Goal: Task Accomplishment & Management: Manage account settings

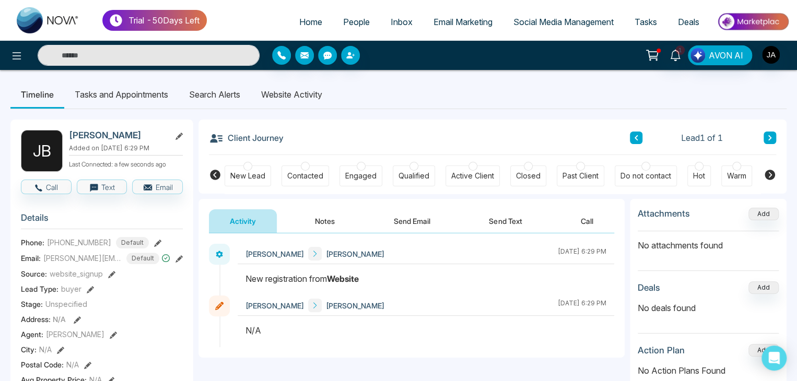
scroll to position [0, 232]
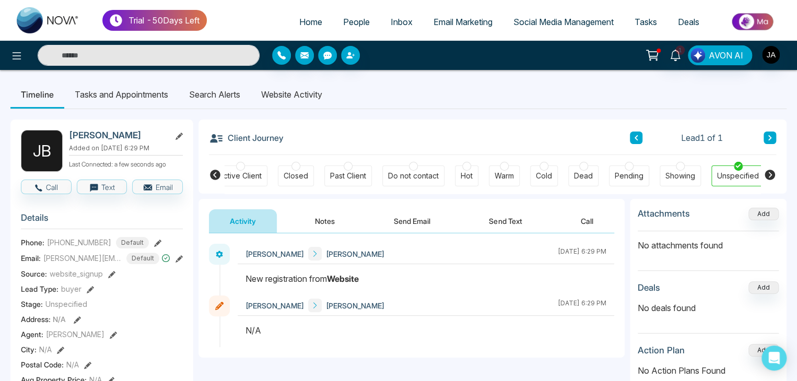
click at [280, 95] on li "Website Activity" at bounding box center [292, 94] width 82 height 28
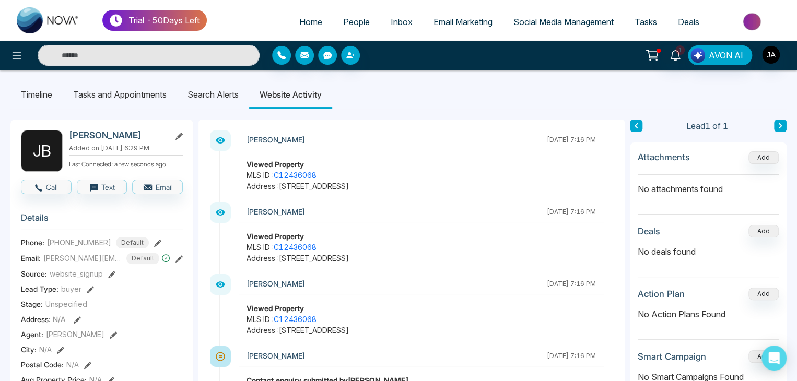
click at [214, 96] on li "Search Alerts" at bounding box center [213, 94] width 72 height 28
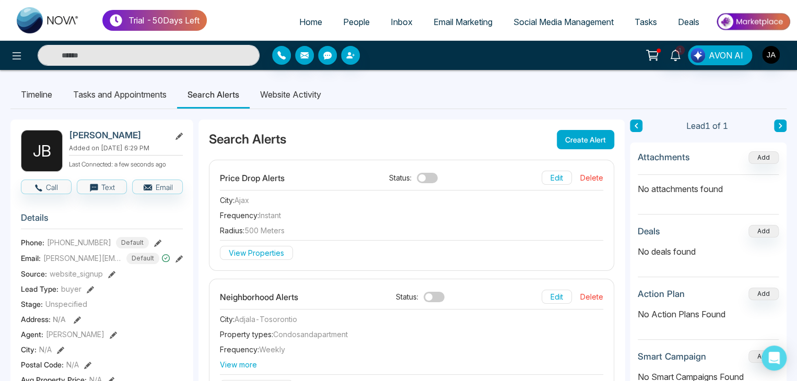
click at [422, 175] on span at bounding box center [427, 178] width 21 height 10
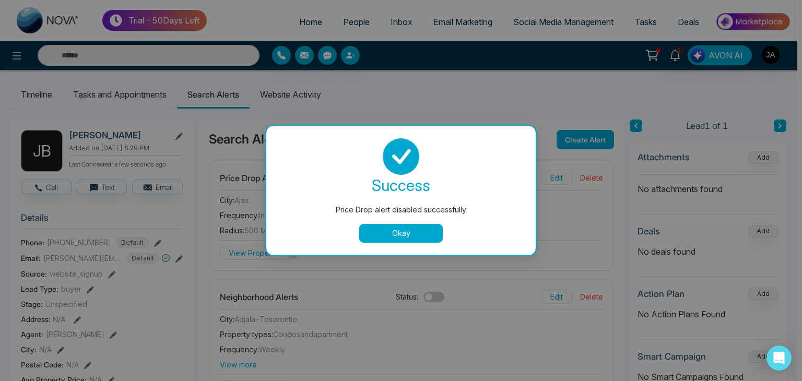
click at [397, 236] on button "Okay" at bounding box center [401, 233] width 84 height 19
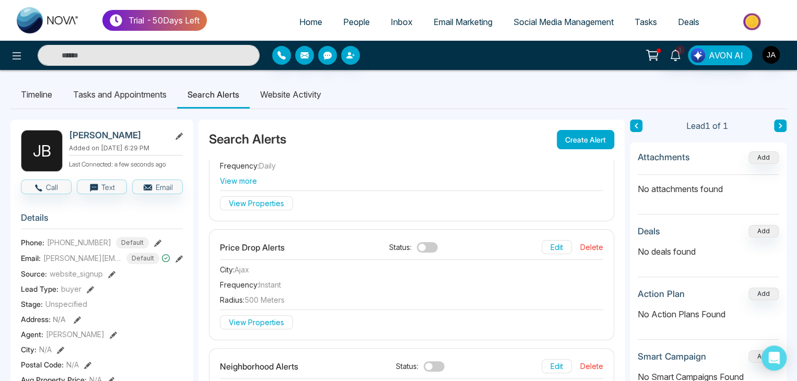
scroll to position [69, 0]
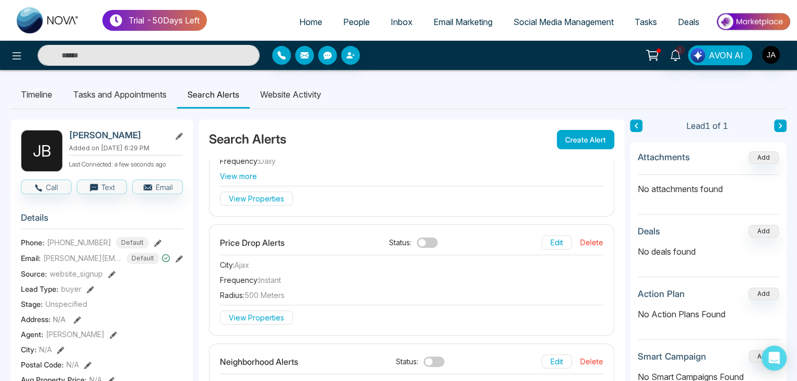
click at [425, 242] on span at bounding box center [427, 243] width 21 height 10
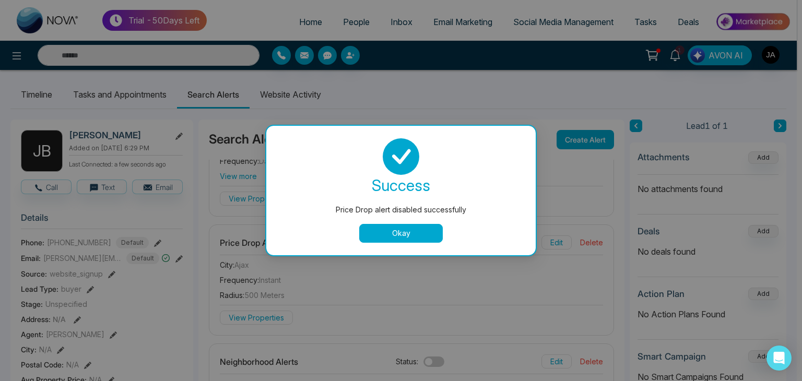
click at [411, 232] on button "Okay" at bounding box center [401, 233] width 84 height 19
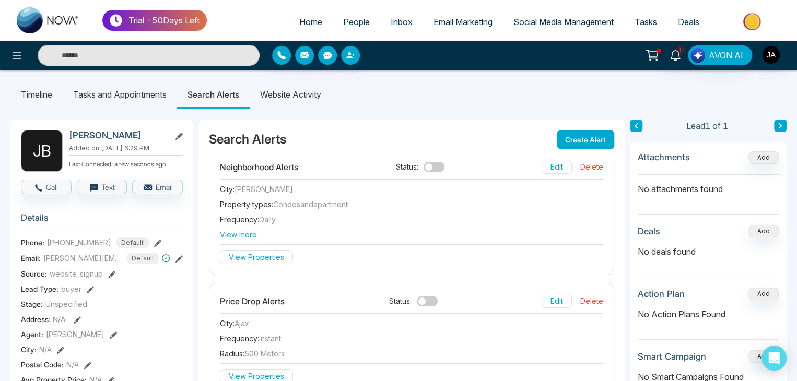
scroll to position [0, 0]
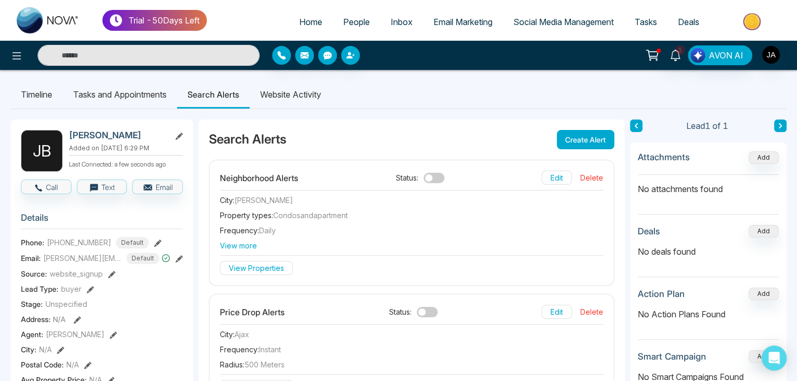
click at [419, 312] on span at bounding box center [427, 312] width 21 height 10
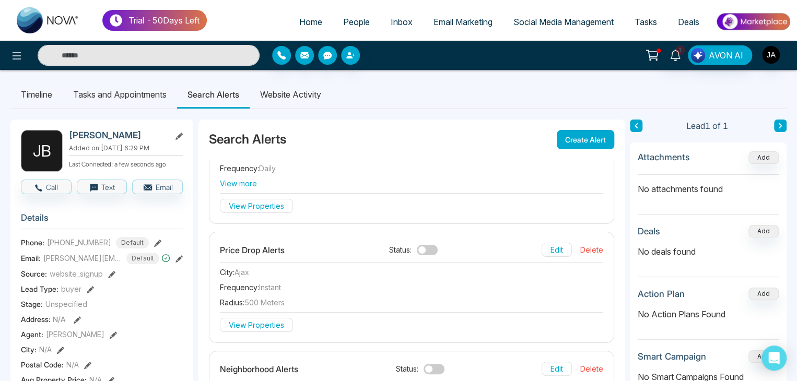
scroll to position [69, 0]
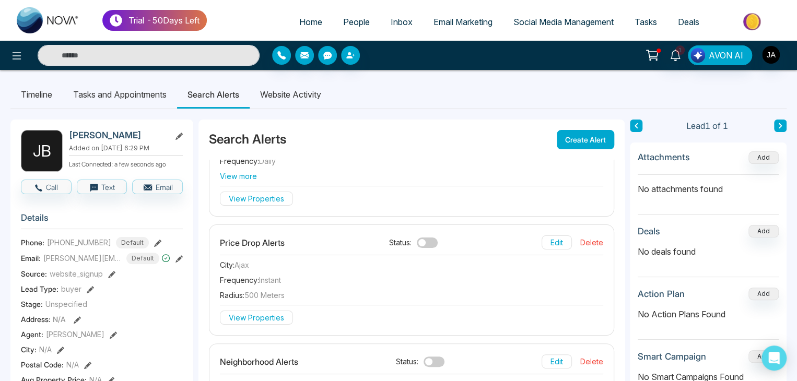
click at [424, 245] on span at bounding box center [427, 243] width 21 height 10
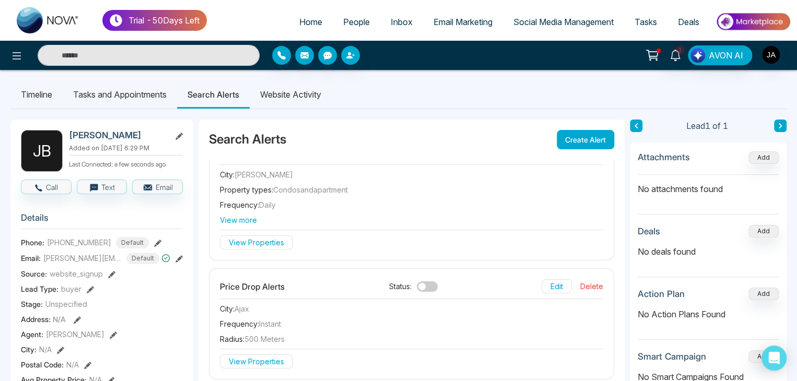
scroll to position [0, 0]
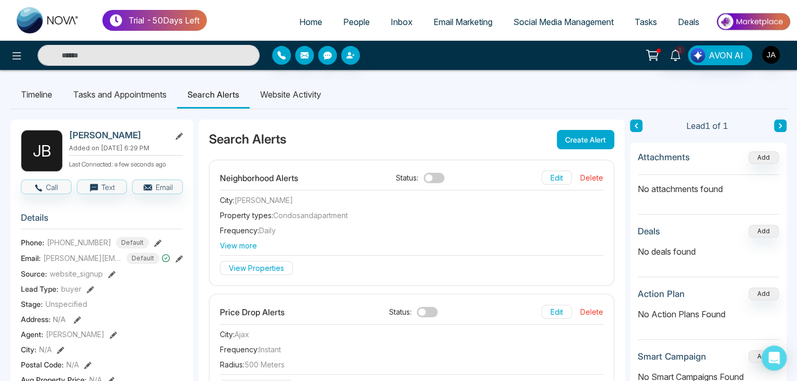
click at [422, 311] on span at bounding box center [427, 312] width 21 height 10
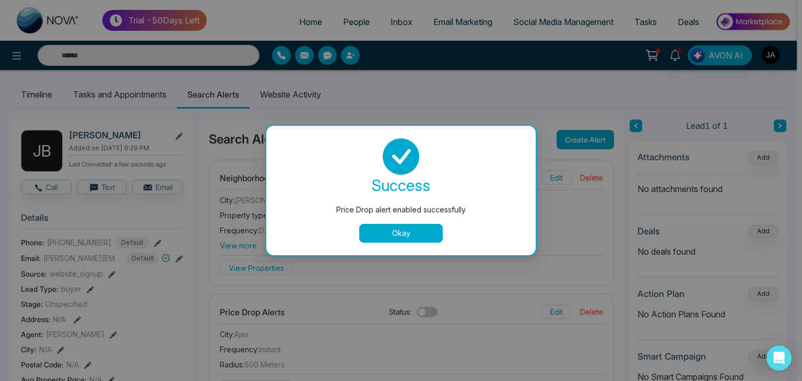
click at [420, 230] on button "Okay" at bounding box center [401, 233] width 84 height 19
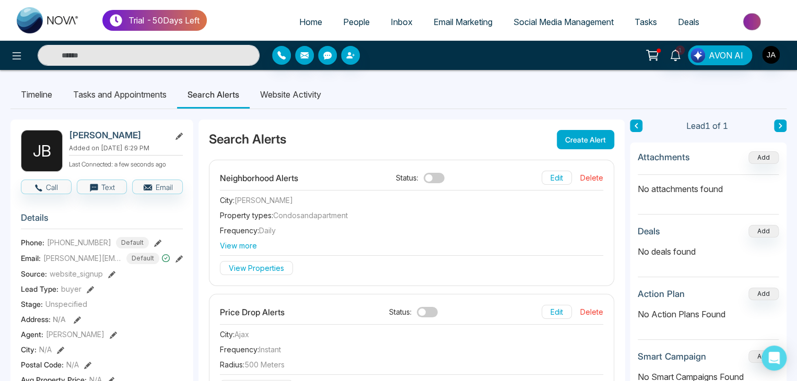
click at [247, 265] on button "View Properties" at bounding box center [256, 268] width 73 height 14
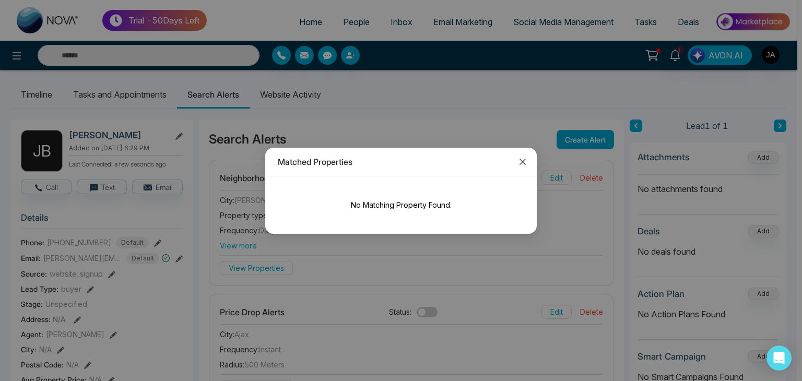
click at [522, 160] on icon "close" at bounding box center [523, 162] width 8 height 8
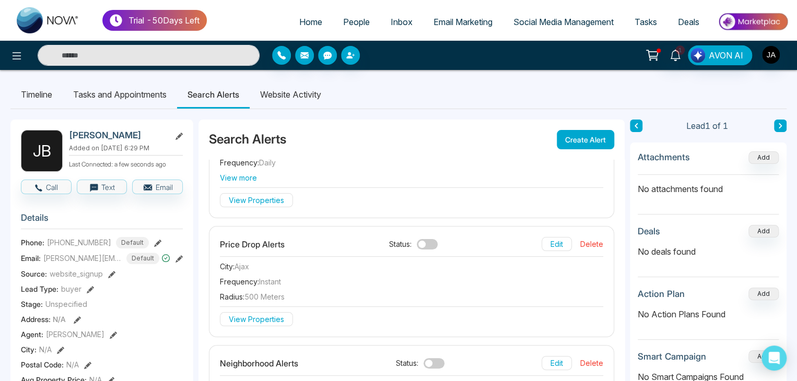
scroll to position [69, 0]
click at [247, 314] on button "View Properties" at bounding box center [256, 318] width 73 height 14
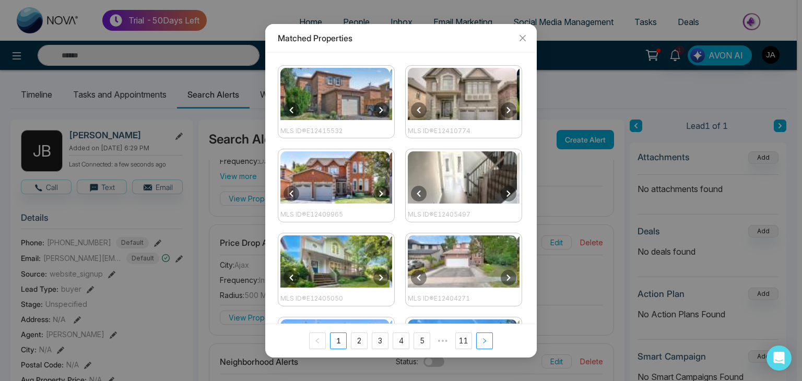
click at [488, 341] on button "button" at bounding box center [484, 341] width 17 height 17
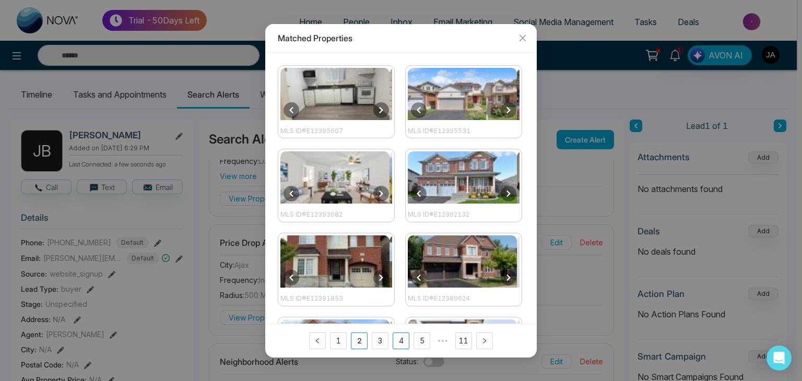
click at [403, 342] on link "4" at bounding box center [401, 341] width 16 height 16
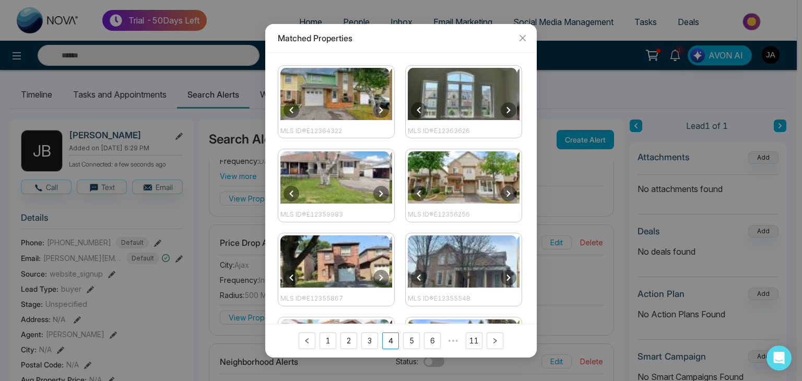
click at [348, 97] on img at bounding box center [334, 94] width 109 height 52
click at [523, 39] on icon "close" at bounding box center [523, 38] width 8 height 8
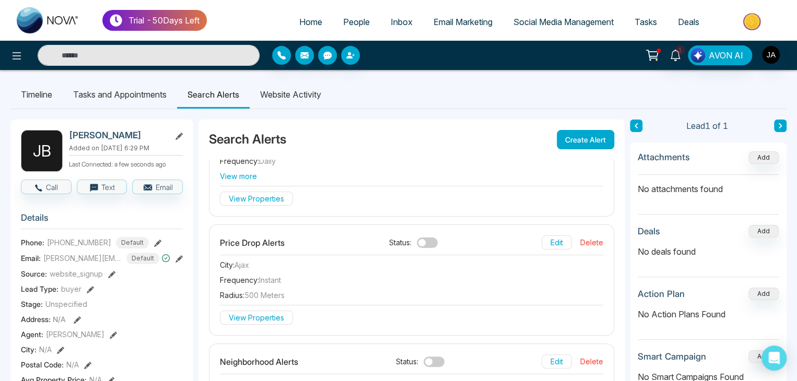
click at [290, 90] on li "Website Activity" at bounding box center [291, 94] width 82 height 28
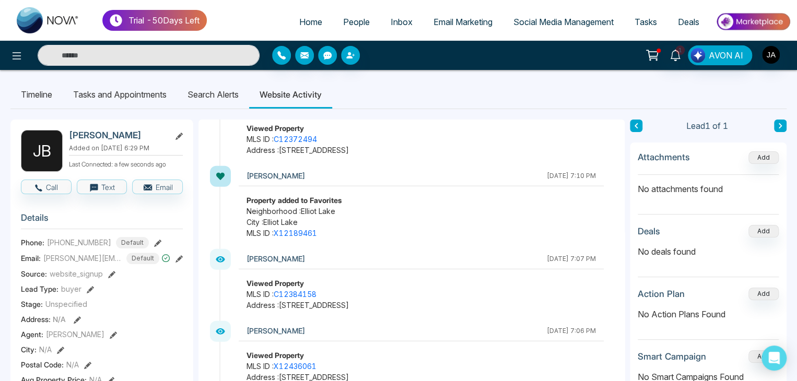
scroll to position [1462, 0]
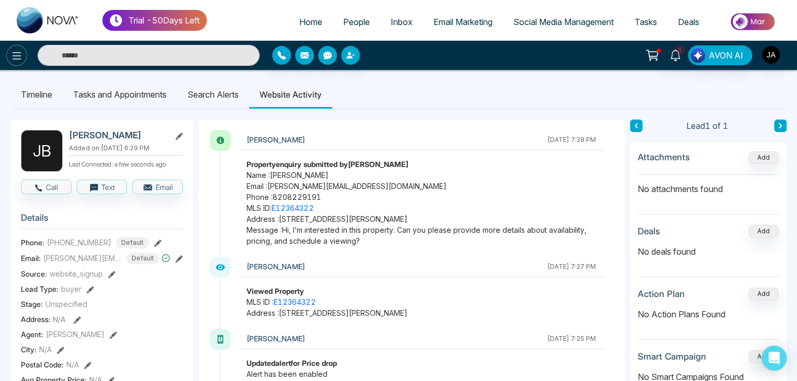
click at [18, 57] on icon at bounding box center [16, 56] width 13 height 13
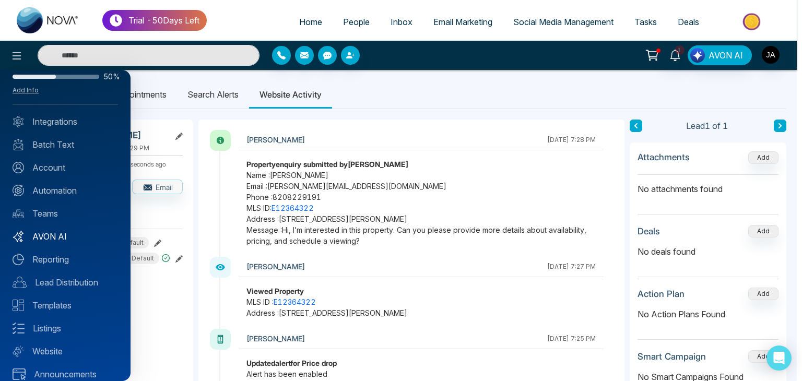
scroll to position [41, 0]
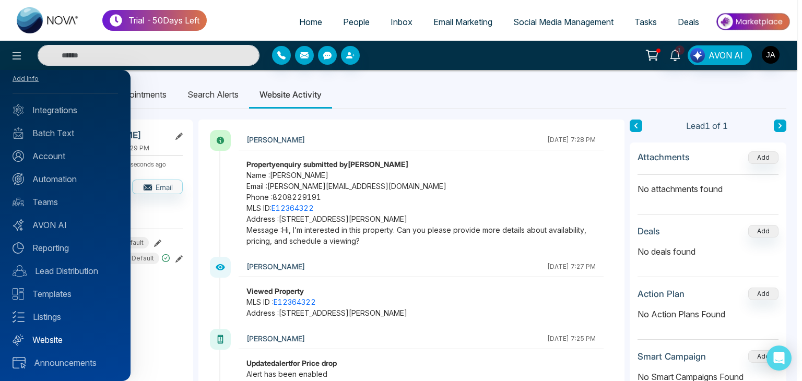
click at [48, 337] on link "Website" at bounding box center [66, 340] width 106 height 13
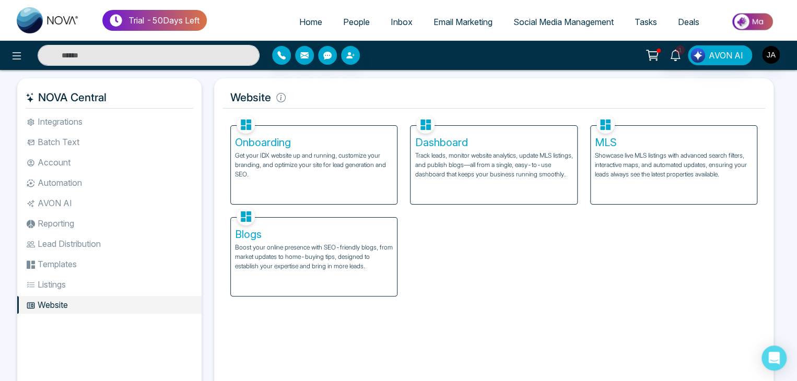
click at [442, 161] on p "Track leads, monitor website analytics, update MLS listings, and publish blogs—…" at bounding box center [494, 165] width 158 height 28
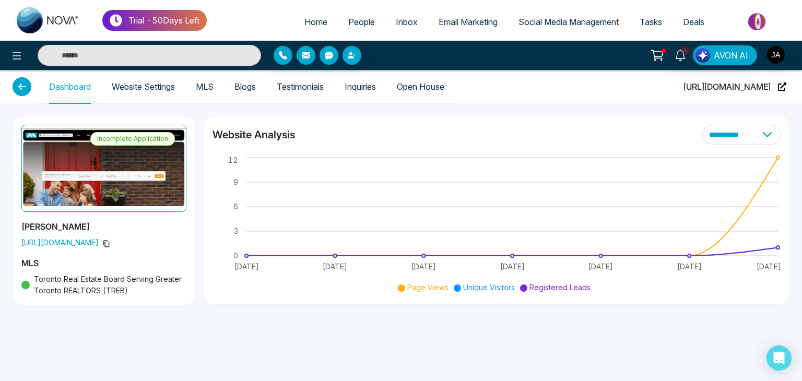
click at [359, 85] on link "Inquiries" at bounding box center [360, 87] width 31 height 9
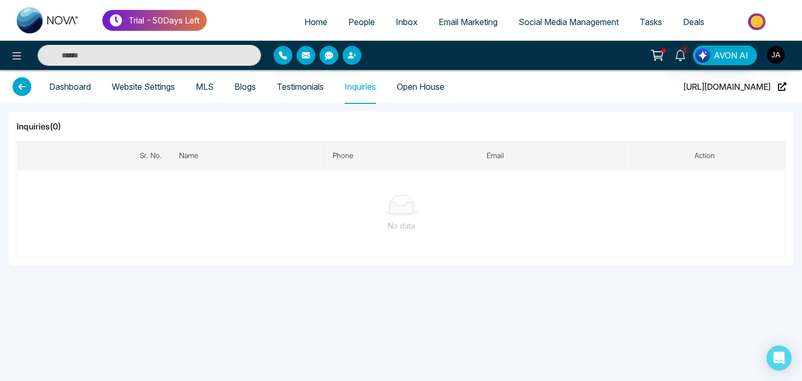
click at [238, 202] on div at bounding box center [402, 205] width 752 height 21
click at [147, 84] on link "Website Settings" at bounding box center [143, 87] width 63 height 9
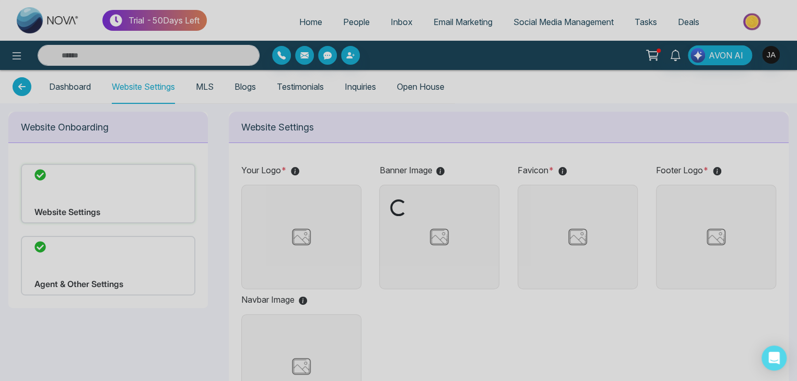
type input "**********"
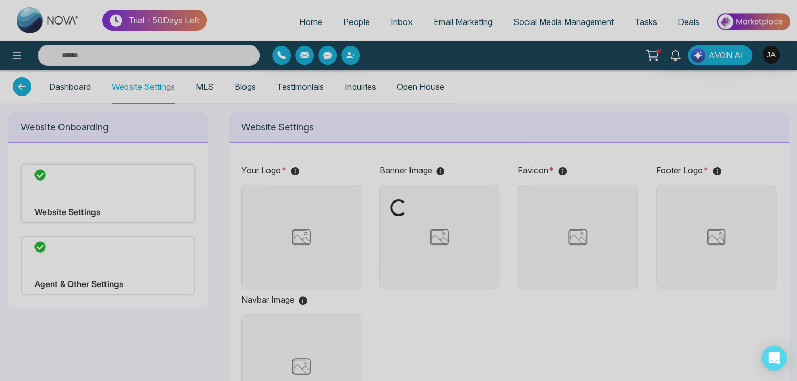
type input "**********"
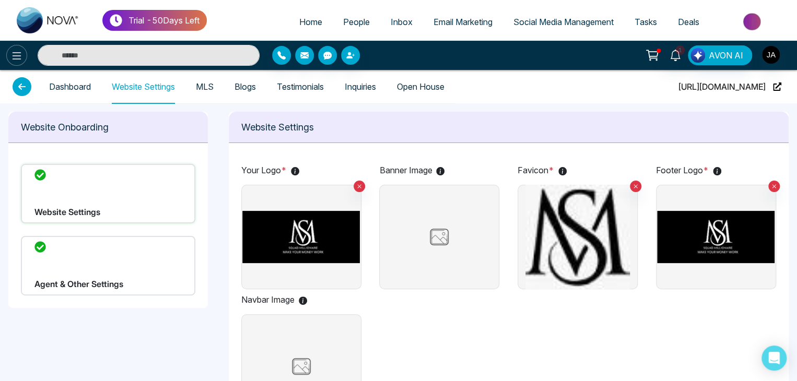
click at [19, 56] on icon at bounding box center [16, 56] width 13 height 13
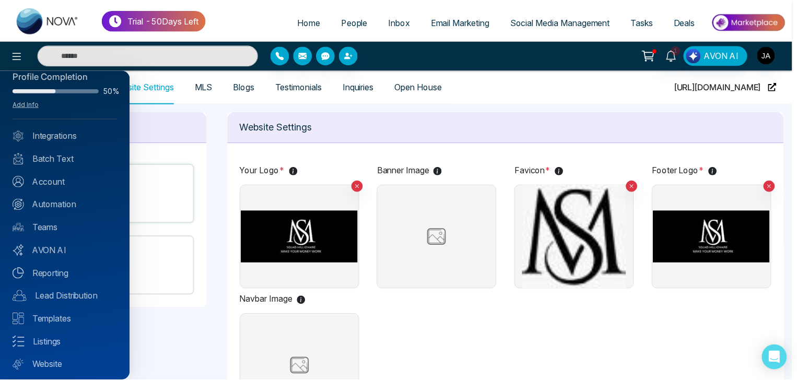
scroll to position [41, 0]
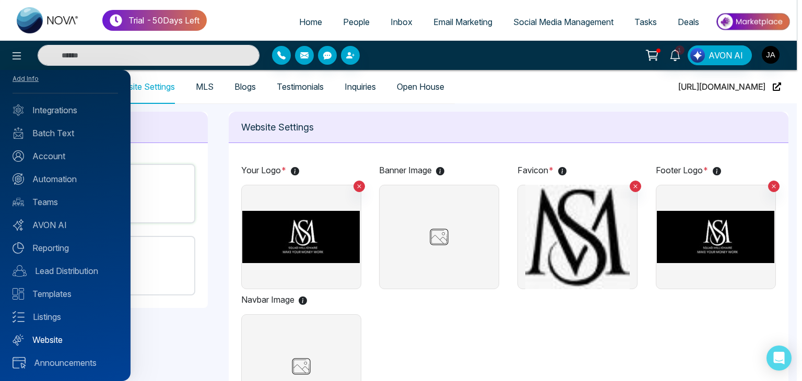
click at [56, 337] on link "Website" at bounding box center [66, 340] width 106 height 13
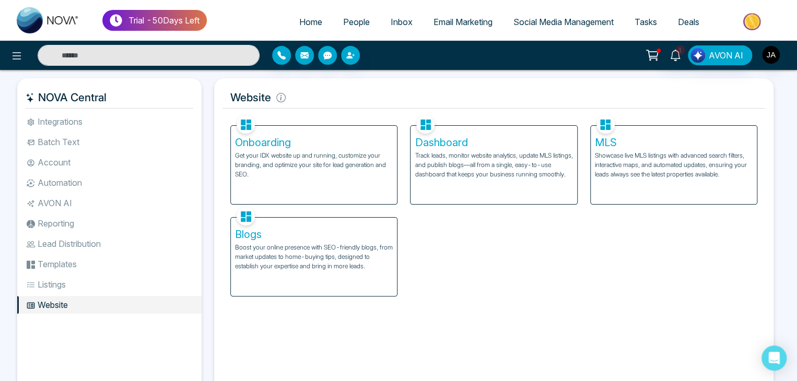
click at [475, 142] on h5 "Dashboard" at bounding box center [494, 142] width 158 height 13
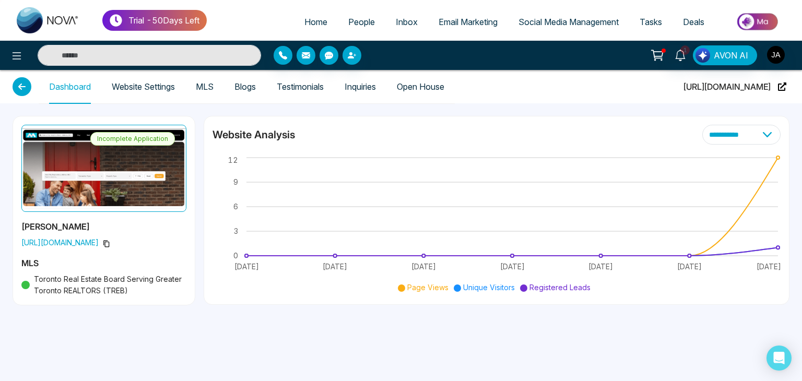
click at [357, 20] on span "People" at bounding box center [361, 22] width 27 height 10
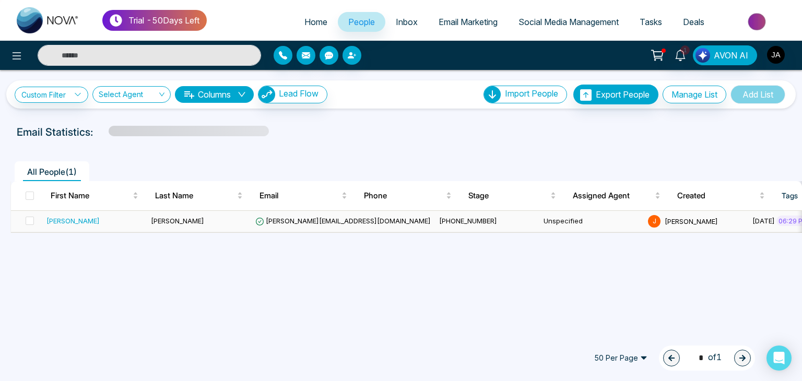
click at [267, 218] on span "jayesh@mmnovatech.com" at bounding box center [342, 221] width 175 height 8
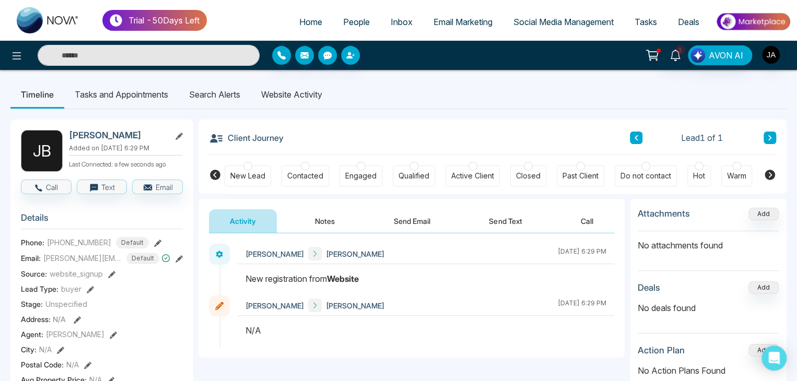
click at [226, 92] on li "Search Alerts" at bounding box center [215, 94] width 72 height 28
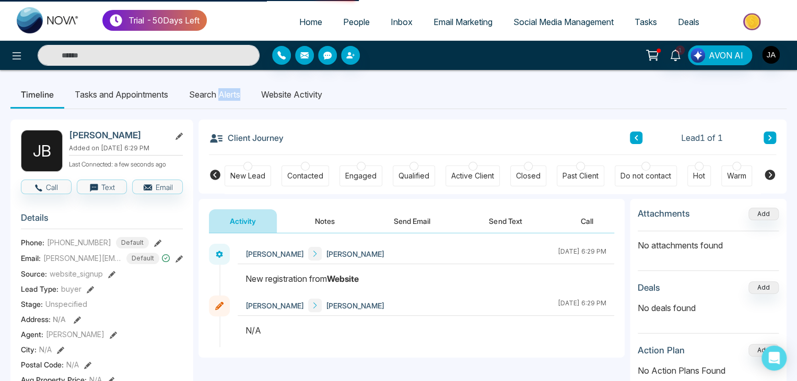
click at [226, 92] on li "Search Alerts" at bounding box center [215, 94] width 72 height 28
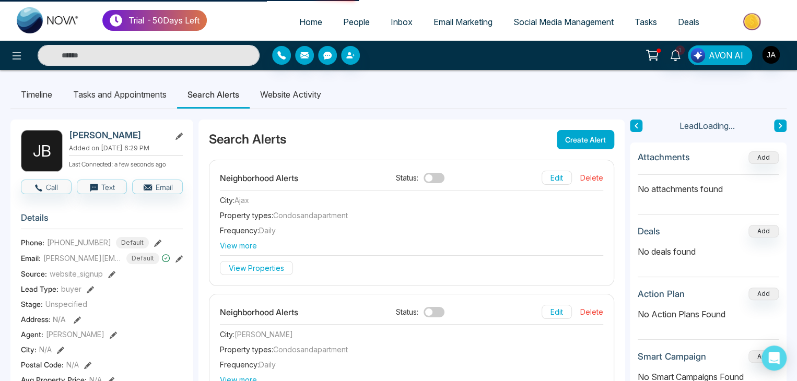
click at [298, 92] on li "Website Activity" at bounding box center [291, 94] width 82 height 28
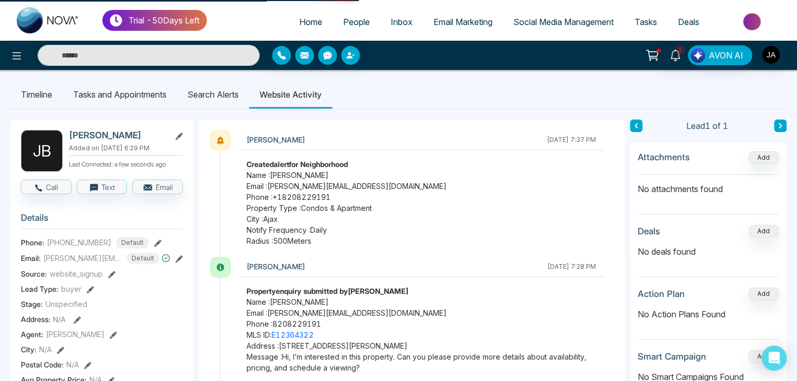
click at [217, 86] on li "Search Alerts" at bounding box center [213, 94] width 72 height 28
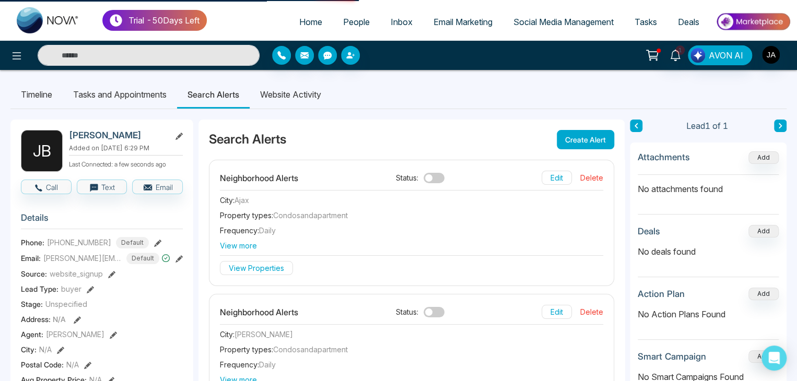
click at [301, 95] on li "Website Activity" at bounding box center [291, 94] width 82 height 28
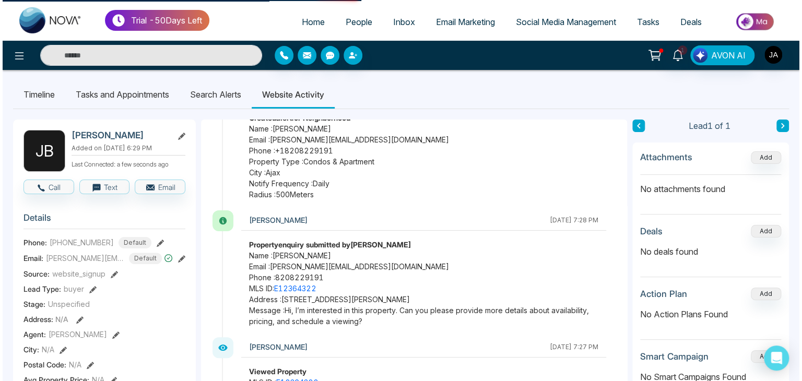
scroll to position [69, 0]
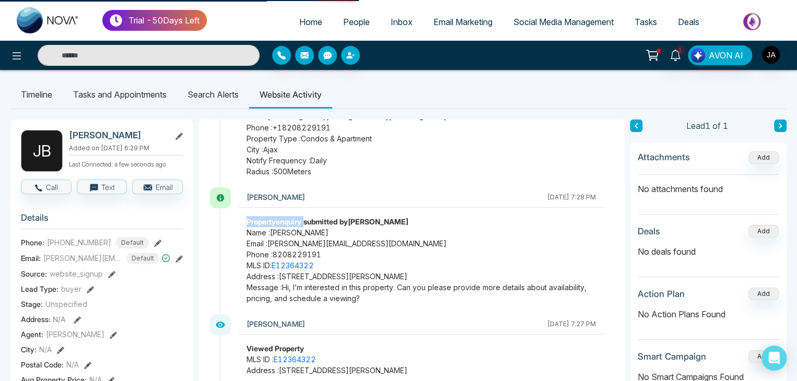
drag, startPoint x: 247, startPoint y: 216, endPoint x: 305, endPoint y: 224, distance: 59.0
click at [305, 224] on strong "Property enquiry submitted by Jayesh B" at bounding box center [328, 221] width 162 height 9
copy strong "Property enquiry"
click at [19, 50] on icon at bounding box center [16, 56] width 13 height 13
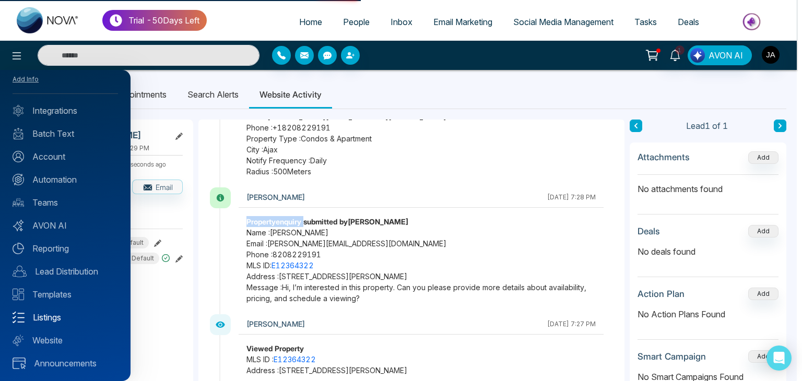
scroll to position [41, 0]
click at [49, 340] on link "Website" at bounding box center [66, 340] width 106 height 13
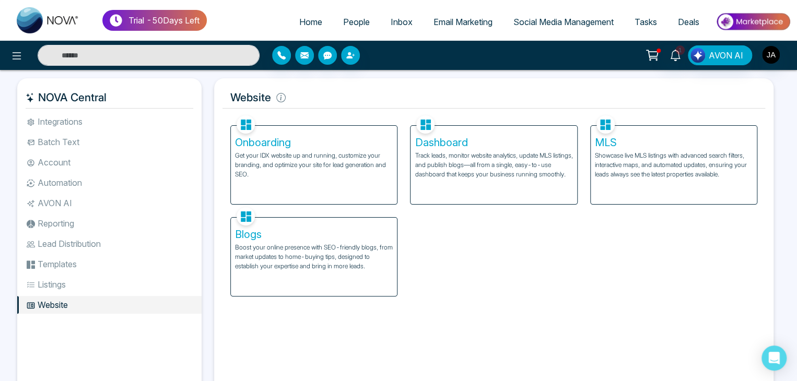
click at [295, 176] on p "Get your IDX website up and running, customize your branding, and optimize your…" at bounding box center [314, 165] width 158 height 28
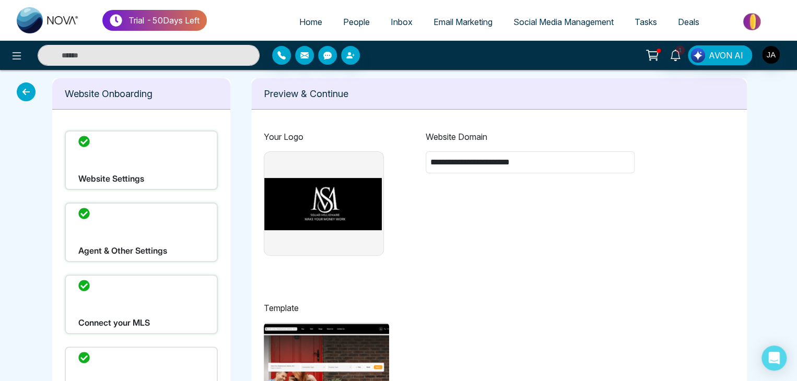
type input "**********"
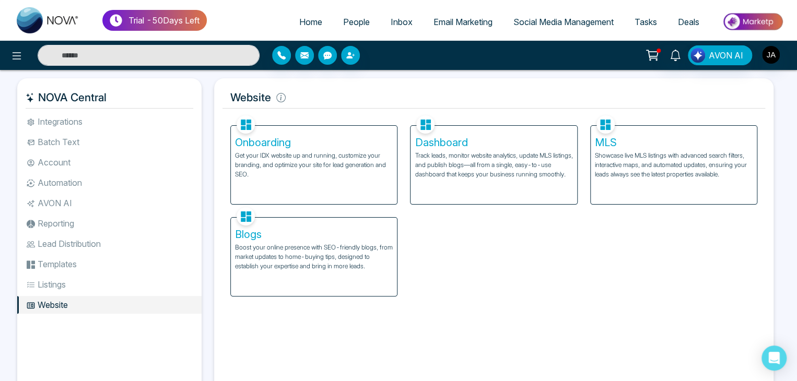
click at [444, 147] on h5 "Dashboard" at bounding box center [494, 142] width 158 height 13
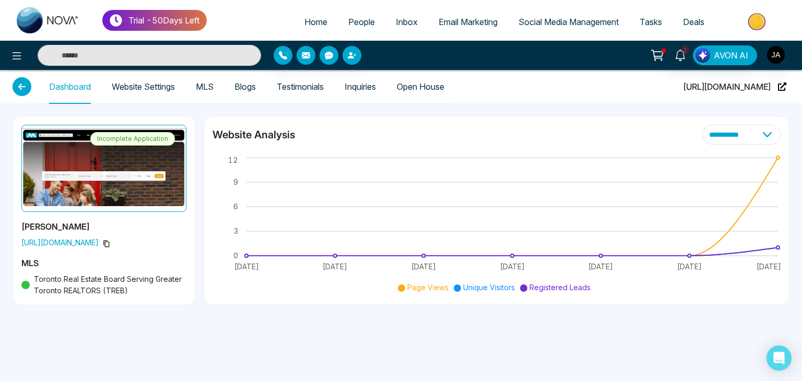
click at [359, 88] on link "Inquiries" at bounding box center [360, 87] width 31 height 9
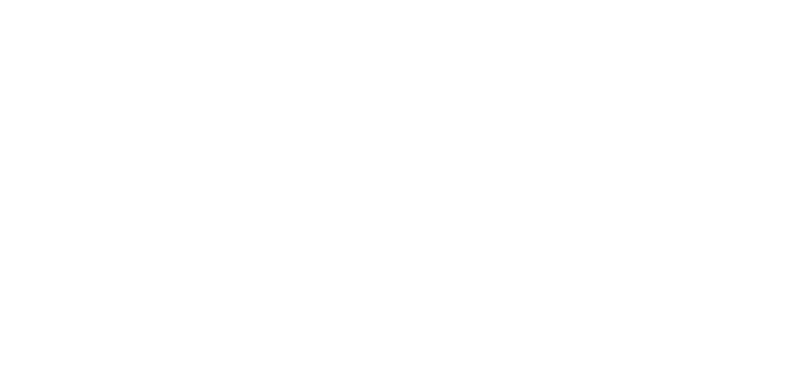
select select "*"
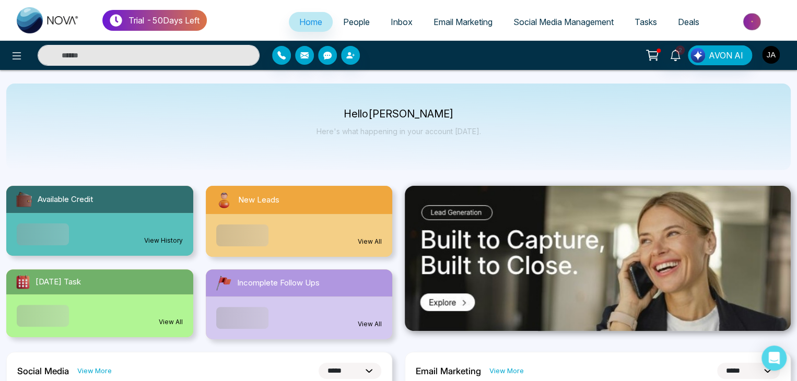
click at [771, 55] on img "button" at bounding box center [771, 55] width 18 height 18
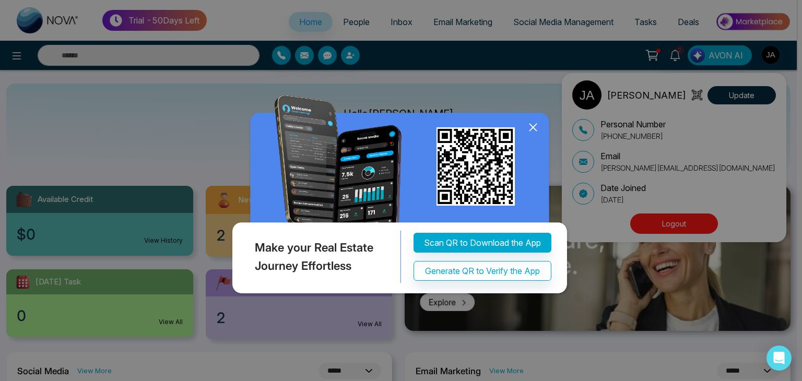
click at [670, 255] on div "Make your Real Estate Journey Effortless Scan QR to Download the App Generate Q…" at bounding box center [401, 190] width 802 height 381
click at [532, 124] on icon at bounding box center [533, 128] width 16 height 16
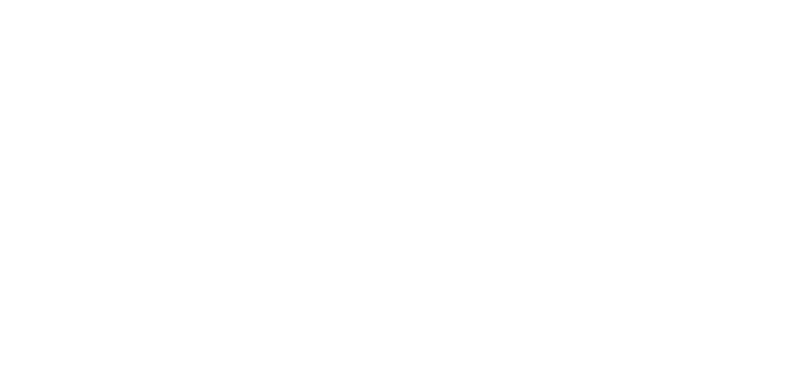
select select "*"
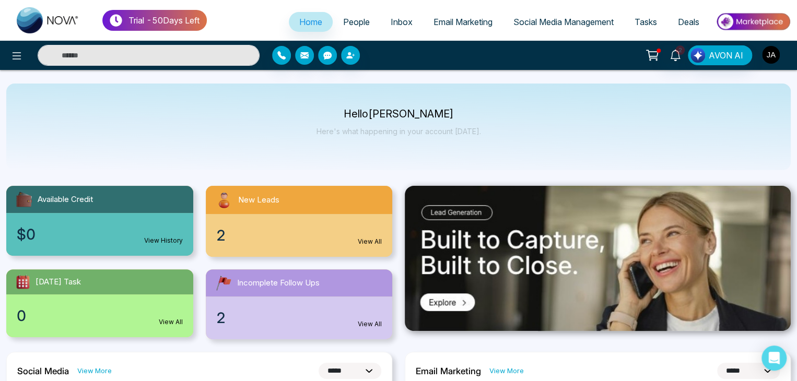
click at [771, 54] on img "button" at bounding box center [771, 55] width 18 height 18
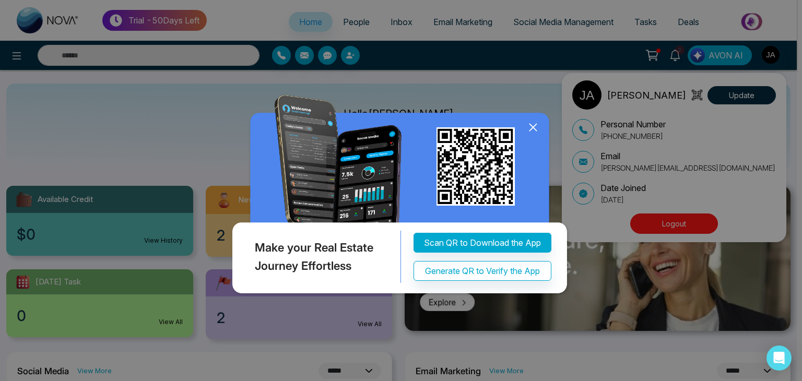
click at [535, 128] on icon at bounding box center [533, 128] width 16 height 16
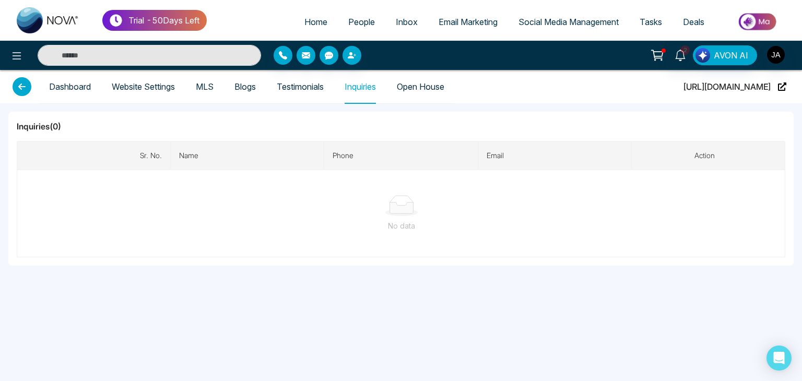
click at [312, 21] on span "Home" at bounding box center [316, 22] width 23 height 10
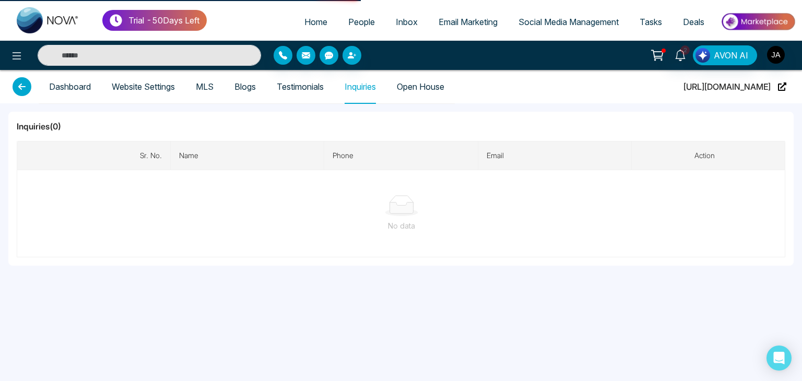
select select "*"
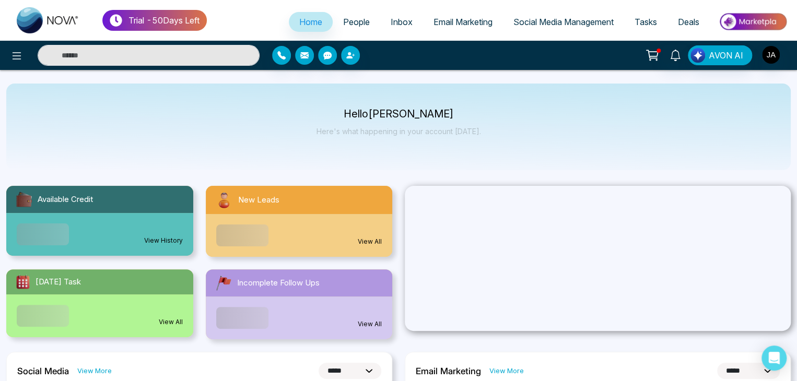
click at [349, 21] on span "People" at bounding box center [356, 22] width 27 height 10
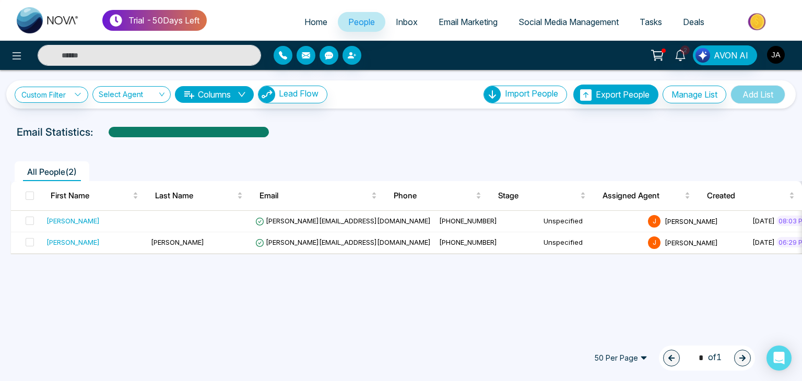
click at [777, 55] on img "button" at bounding box center [776, 55] width 18 height 18
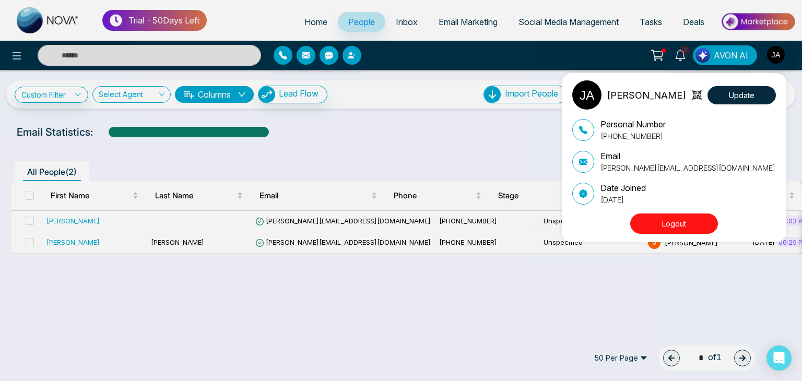
click at [490, 149] on div "Jayesh Update Personal Number +918208229191 Email jayesh+theme3@mmnovatech.com …" at bounding box center [401, 190] width 802 height 381
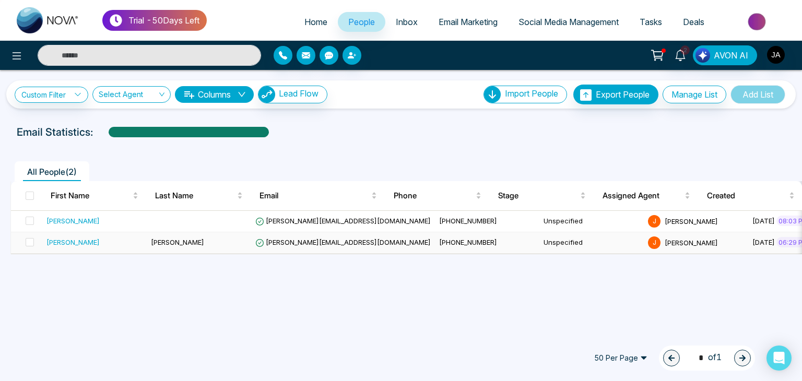
click at [310, 236] on td "jayesh@mmnovatech.com" at bounding box center [343, 242] width 184 height 21
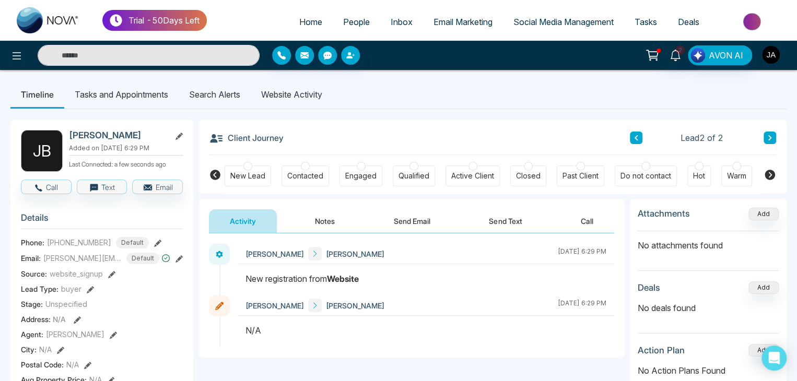
click at [770, 54] on img "button" at bounding box center [771, 55] width 18 height 18
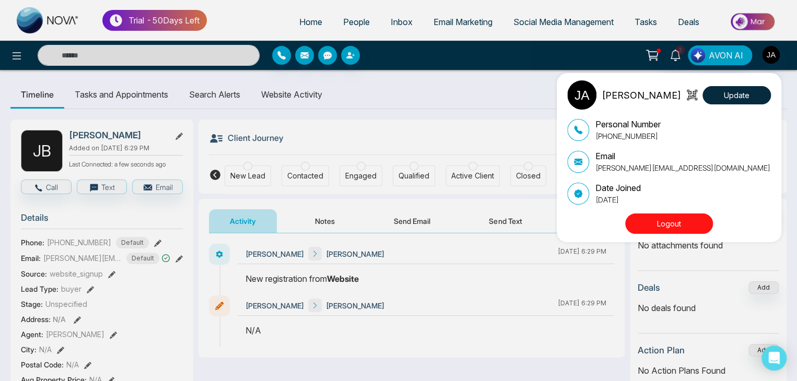
click at [438, 72] on div "Jayesh Update Personal Number +918208229191 Email jayesh+theme3@mmnovatech.com …" at bounding box center [398, 190] width 797 height 381
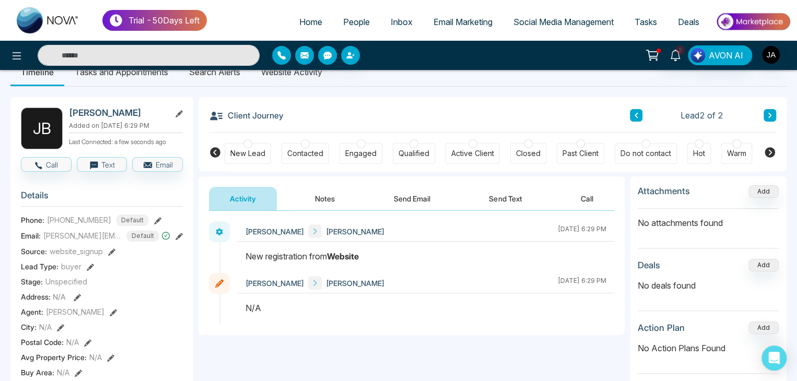
scroll to position [34, 0]
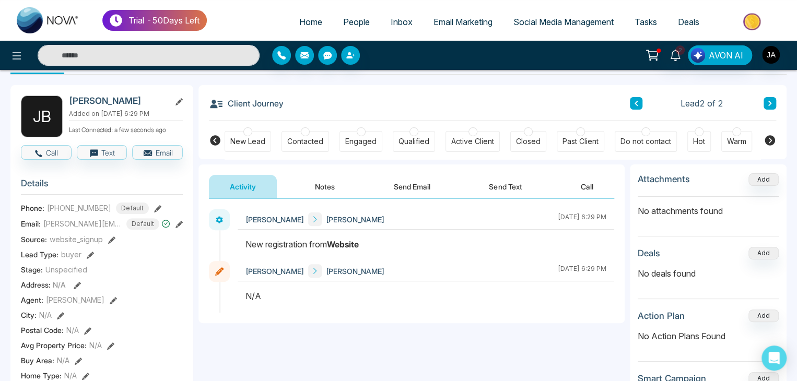
click at [323, 185] on button "Notes" at bounding box center [325, 187] width 62 height 24
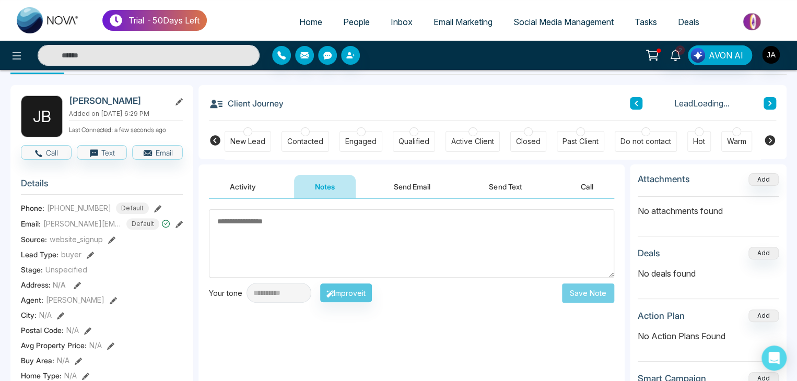
click at [418, 191] on button "Send Email" at bounding box center [412, 187] width 78 height 24
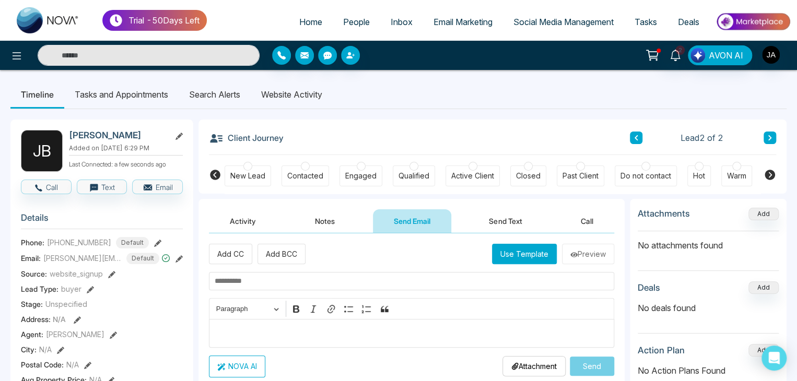
click at [228, 88] on li "Search Alerts" at bounding box center [215, 94] width 72 height 28
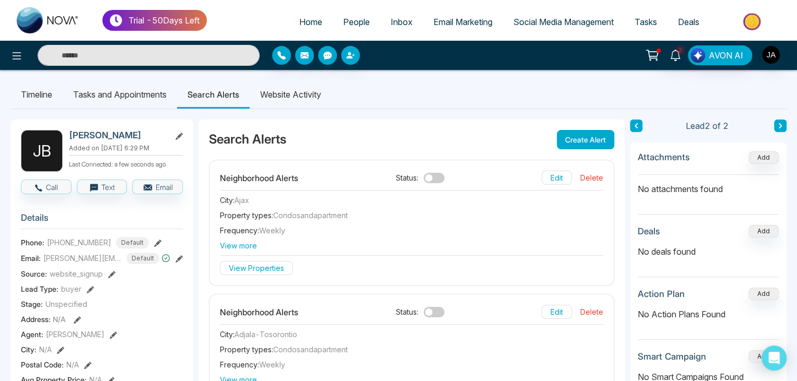
click at [110, 90] on li "Tasks and Appointments" at bounding box center [120, 94] width 114 height 28
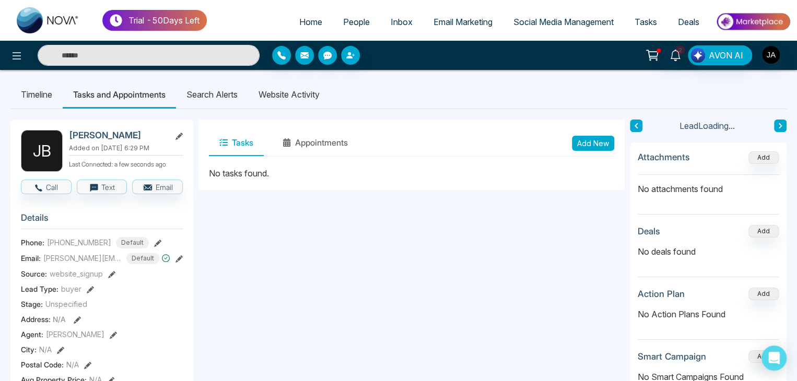
click at [219, 94] on li "Search Alerts" at bounding box center [212, 94] width 72 height 28
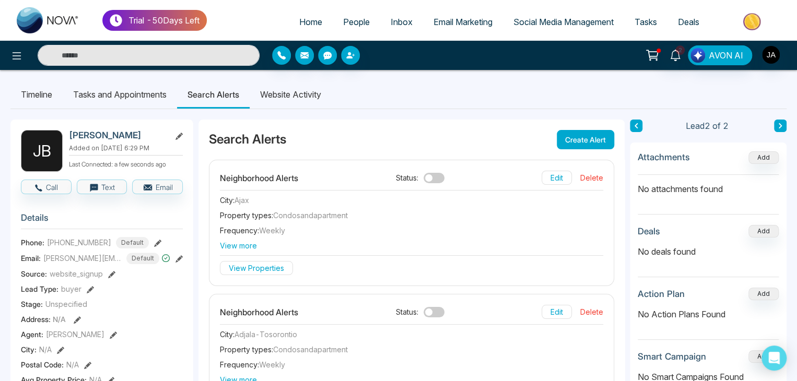
click at [292, 95] on li "Website Activity" at bounding box center [291, 94] width 82 height 28
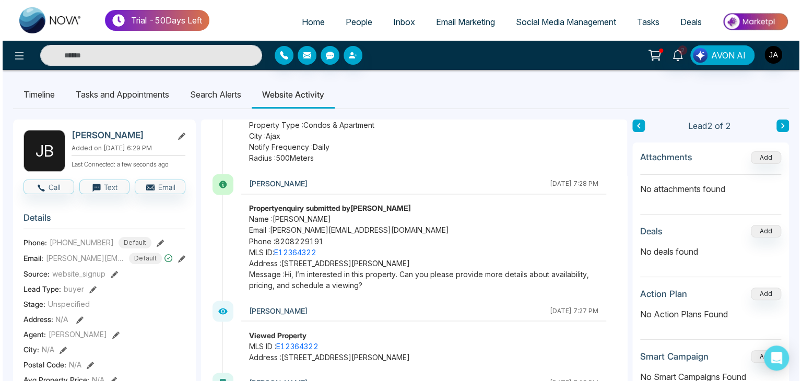
scroll to position [905, 0]
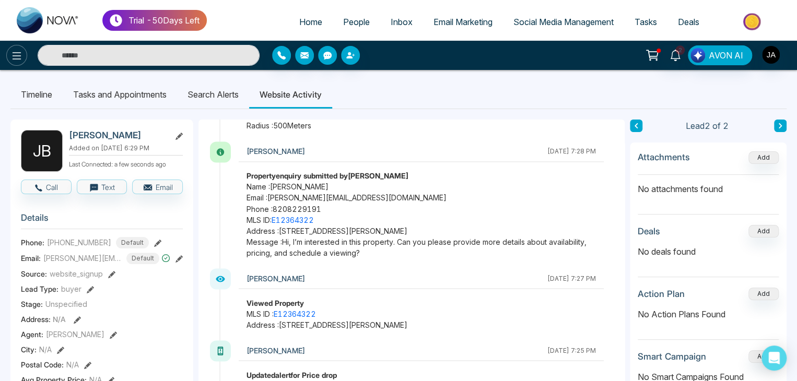
click at [17, 52] on icon at bounding box center [16, 56] width 13 height 13
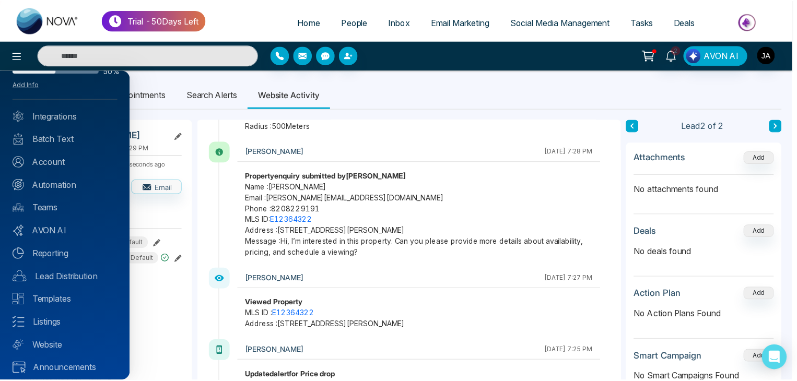
scroll to position [41, 0]
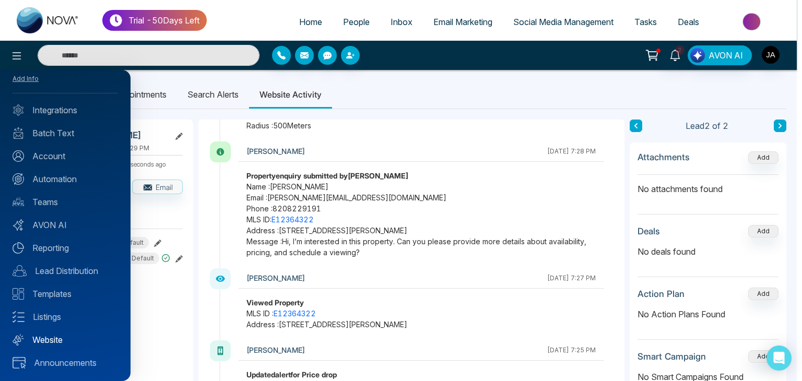
click at [48, 338] on link "Website" at bounding box center [66, 340] width 106 height 13
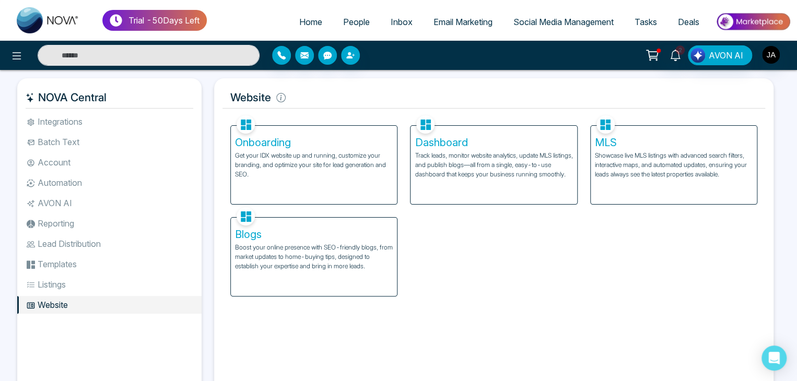
click at [454, 147] on h5 "Dashboard" at bounding box center [494, 142] width 158 height 13
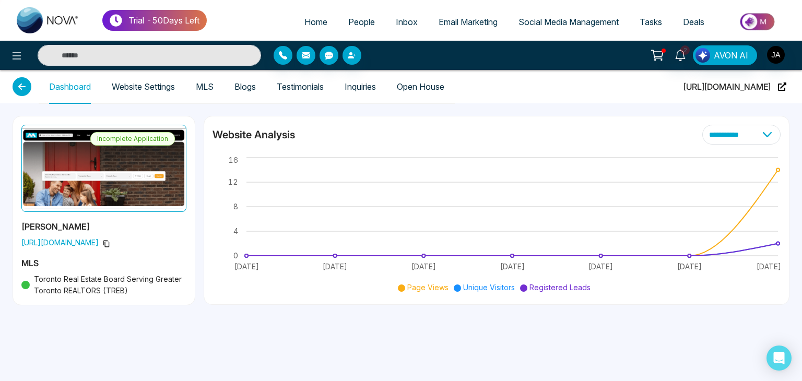
click at [360, 86] on link "Inquiries" at bounding box center [360, 87] width 31 height 9
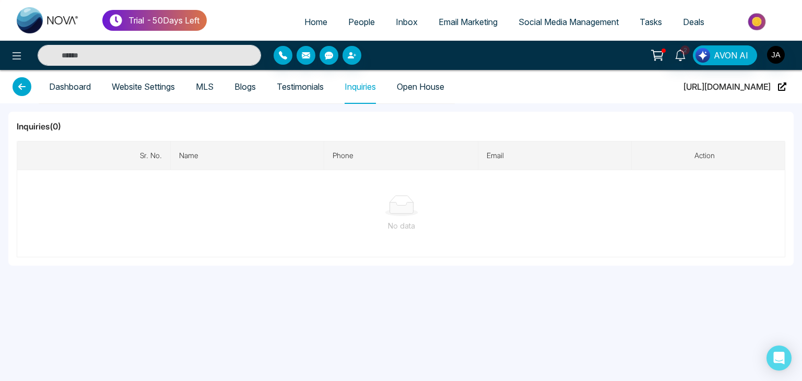
click at [299, 85] on link "Testimonials" at bounding box center [300, 87] width 47 height 9
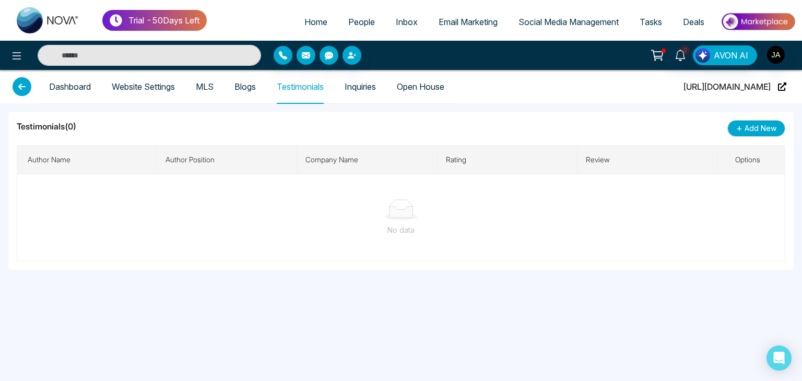
click at [256, 84] on link "Blogs" at bounding box center [245, 87] width 21 height 9
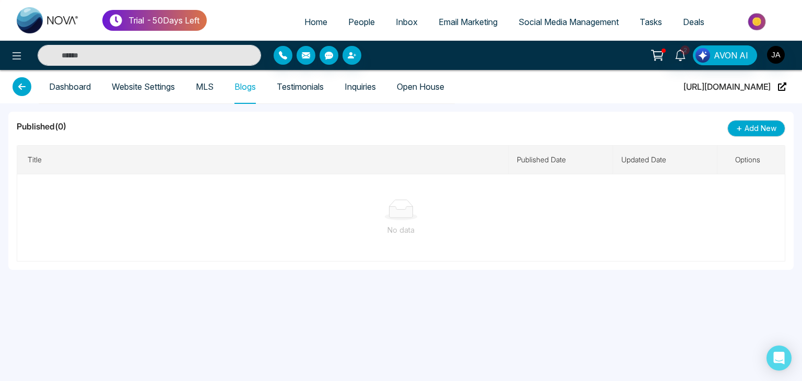
click at [303, 83] on link "Testimonials" at bounding box center [300, 87] width 47 height 9
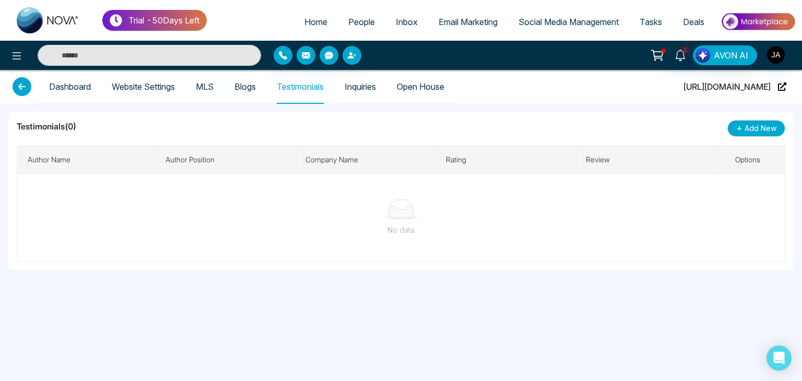
click at [247, 83] on link "Blogs" at bounding box center [245, 87] width 21 height 9
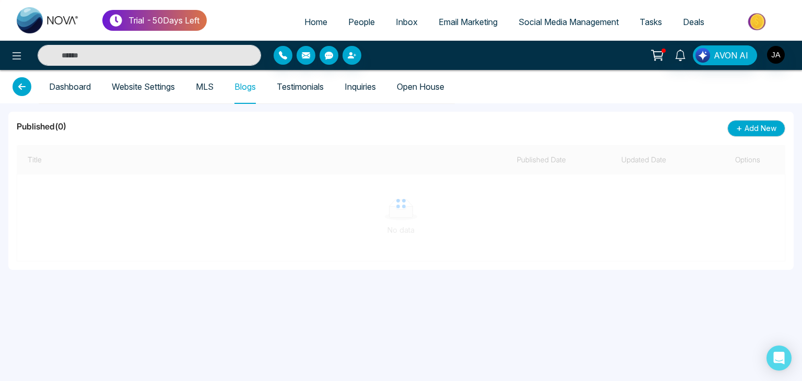
click at [213, 83] on link "MLS" at bounding box center [205, 87] width 18 height 9
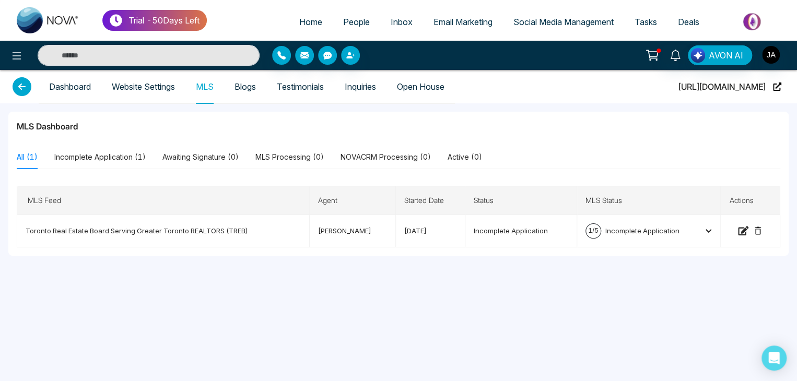
click at [156, 90] on link "Website Settings" at bounding box center [143, 87] width 63 height 9
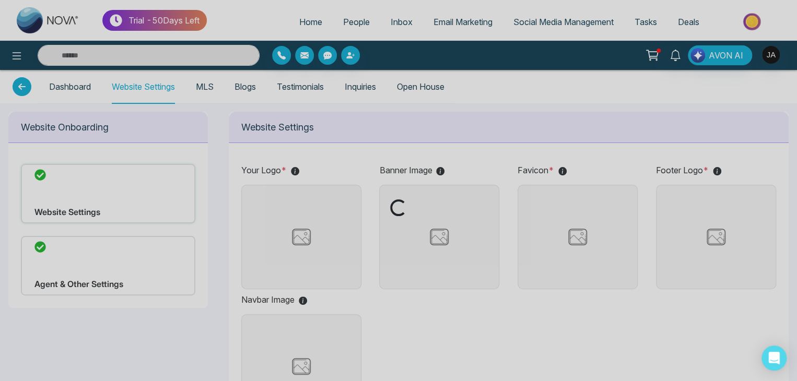
type input "**********"
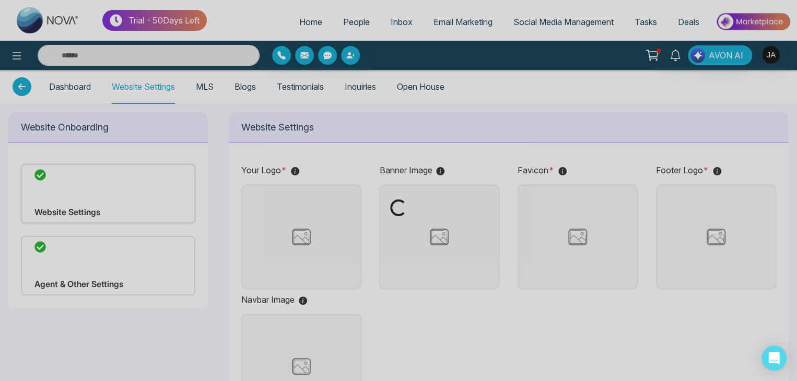
type input "**********"
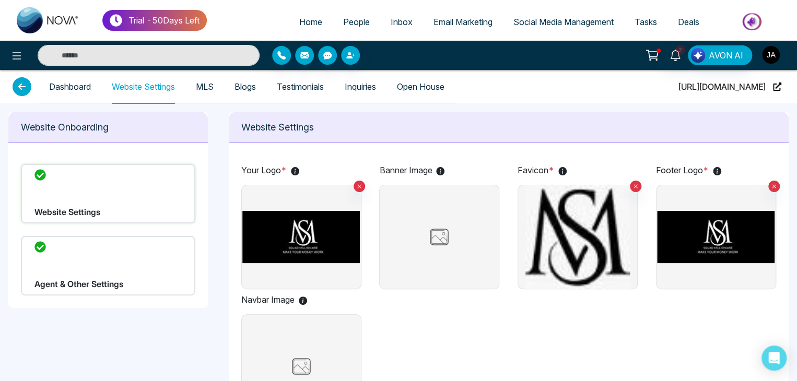
click at [771, 55] on img "button" at bounding box center [771, 55] width 18 height 18
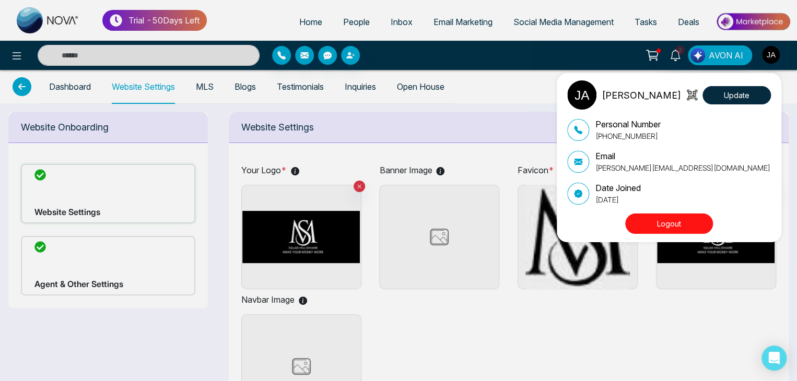
click at [658, 167] on p "jayesh+theme3@mmnovatech.com" at bounding box center [682, 167] width 175 height 11
copy div "jayesh+theme3@mmnovatech.com"
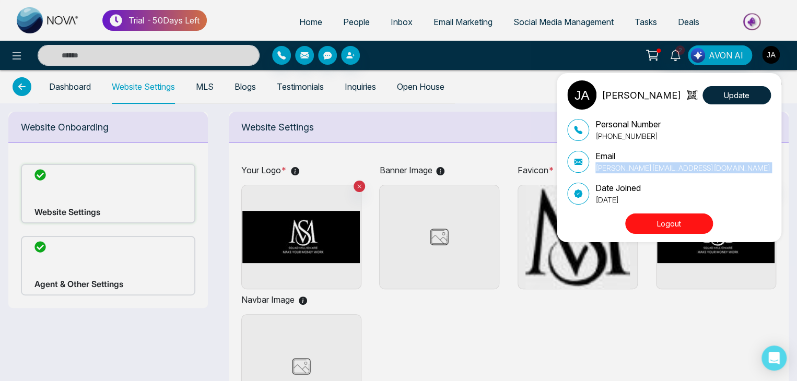
click at [665, 226] on button "Logout" at bounding box center [669, 224] width 88 height 20
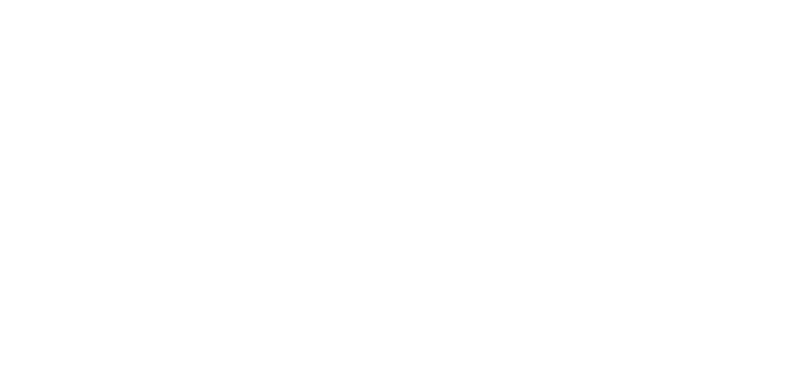
select select "*"
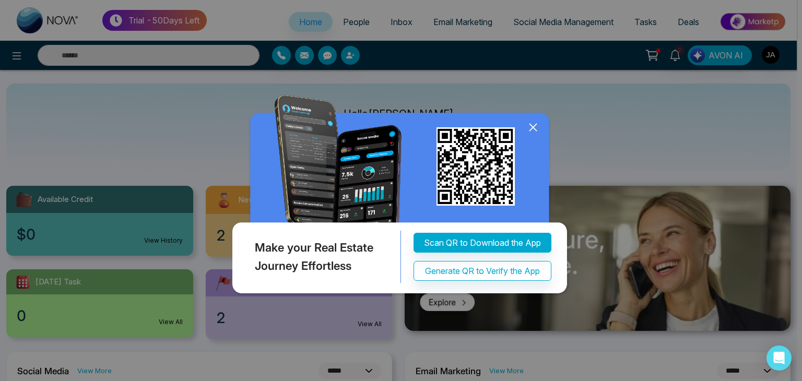
click at [534, 126] on icon at bounding box center [533, 127] width 7 height 7
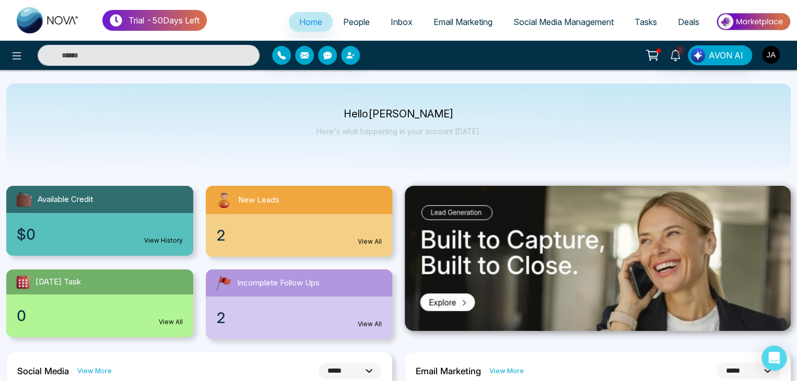
click at [773, 52] on img "button" at bounding box center [771, 55] width 18 height 18
